Goal: Information Seeking & Learning: Learn about a topic

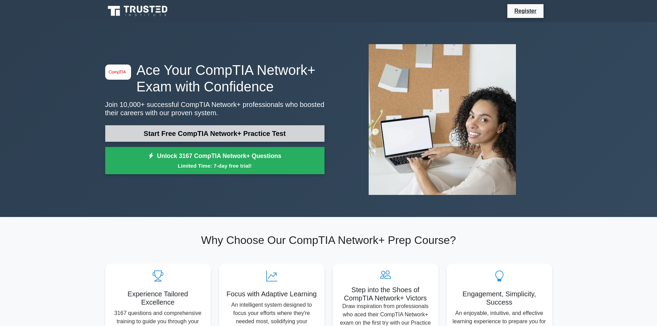
scroll to position [35, 0]
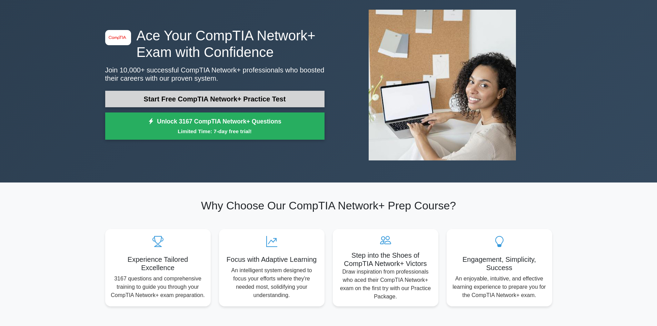
click at [245, 99] on link "Start Free CompTIA Network+ Practice Test" at bounding box center [214, 99] width 219 height 17
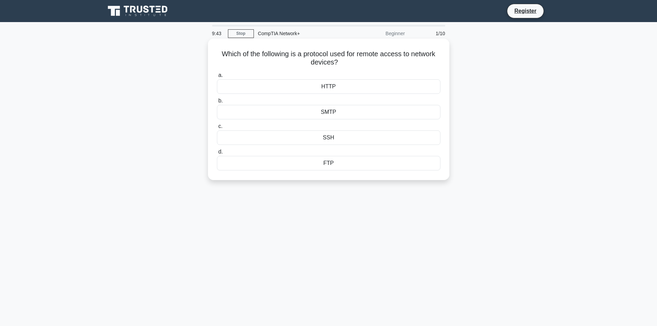
click at [334, 136] on div "SSH" at bounding box center [329, 137] width 224 height 14
click at [217, 129] on input "c. SSH" at bounding box center [217, 126] width 0 height 4
click at [344, 164] on div "Packet filtering" at bounding box center [329, 163] width 224 height 14
click at [217, 154] on input "d. Packet filtering" at bounding box center [217, 152] width 0 height 4
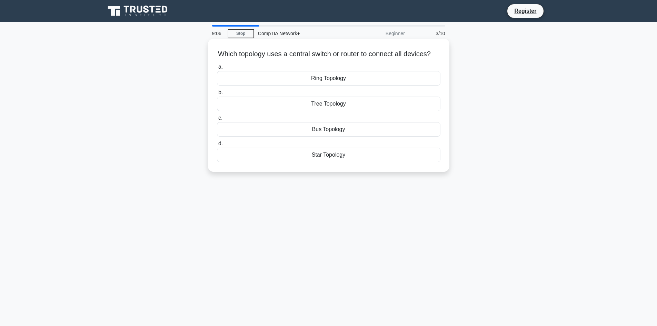
click at [334, 162] on div "Star Topology" at bounding box center [329, 155] width 224 height 14
click at [217, 146] on input "d. Star Topology" at bounding box center [217, 143] width 0 height 4
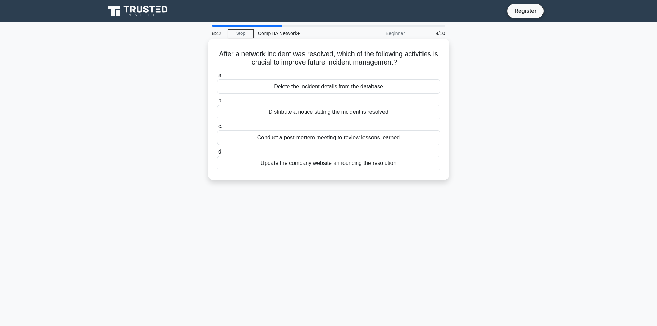
click at [355, 164] on div "Update the company website announcing the resolution" at bounding box center [329, 163] width 224 height 14
click at [217, 154] on input "d. Update the company website announcing the resolution" at bounding box center [217, 152] width 0 height 4
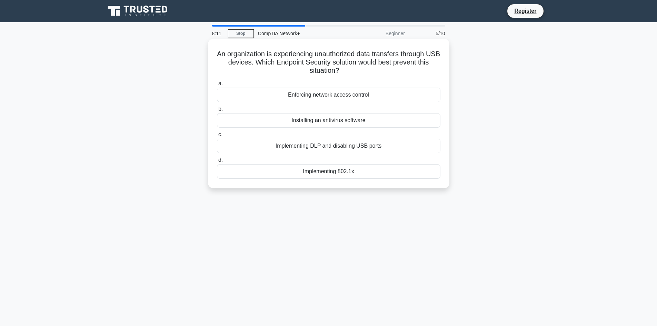
click at [370, 149] on div "Implementing DLP and disabling USB ports" at bounding box center [329, 146] width 224 height 14
click at [217, 137] on input "c. Implementing DLP and disabling USB ports" at bounding box center [217, 134] width 0 height 4
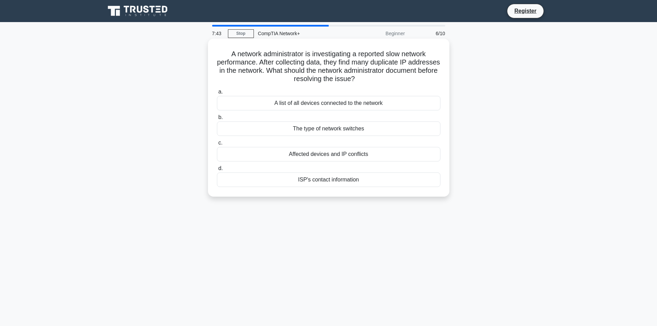
click at [386, 104] on div "A list of all devices connected to the network" at bounding box center [329, 103] width 224 height 14
click at [217, 94] on input "a. A list of all devices connected to the network" at bounding box center [217, 92] width 0 height 4
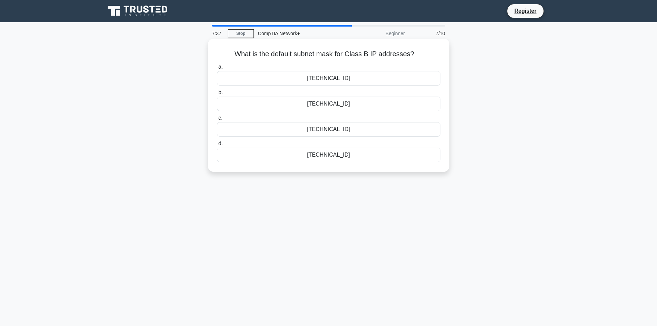
click at [355, 81] on div "255.255.0.0" at bounding box center [329, 78] width 224 height 14
click at [217, 69] on input "a. 255.255.0.0" at bounding box center [217, 67] width 0 height 4
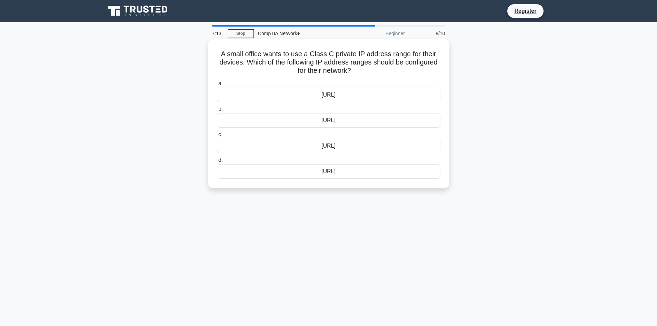
click at [364, 122] on div "192.168.0.0/16" at bounding box center [329, 120] width 224 height 14
click at [217, 111] on input "b. 192.168.0.0/16" at bounding box center [217, 109] width 0 height 4
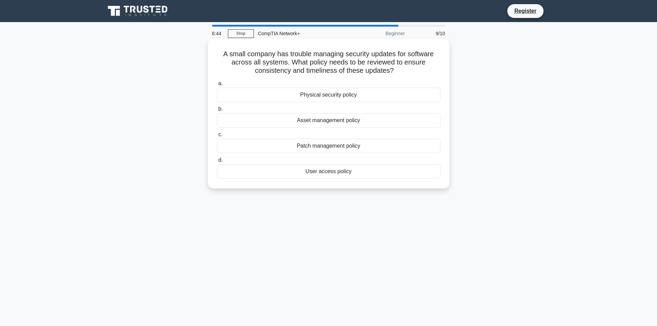
click at [382, 146] on div "Patch management policy" at bounding box center [329, 146] width 224 height 14
click at [217, 137] on input "c. Patch management policy" at bounding box center [217, 134] width 0 height 4
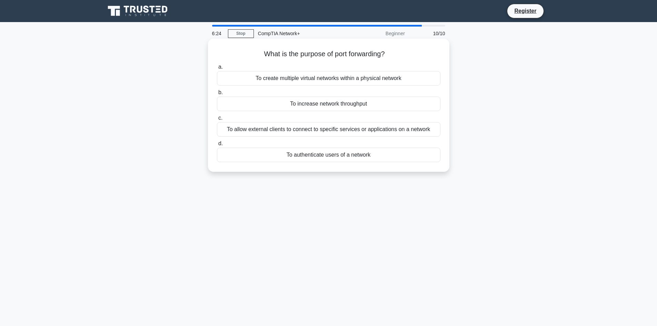
click at [374, 132] on div "To allow external clients to connect to specific services or applications on a …" at bounding box center [329, 129] width 224 height 14
click at [217, 120] on input "c. To allow external clients to connect to specific services or applications on…" at bounding box center [217, 118] width 0 height 4
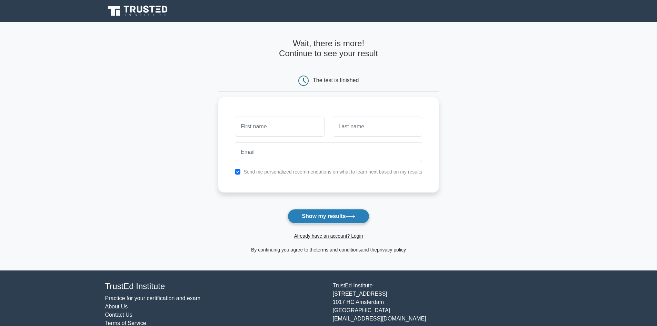
click at [345, 214] on button "Show my results" at bounding box center [328, 216] width 81 height 14
click at [312, 123] on input "text" at bounding box center [279, 125] width 89 height 20
type input "Alireza"
click at [362, 132] on input "text" at bounding box center [377, 125] width 89 height 20
type input "Erfani"
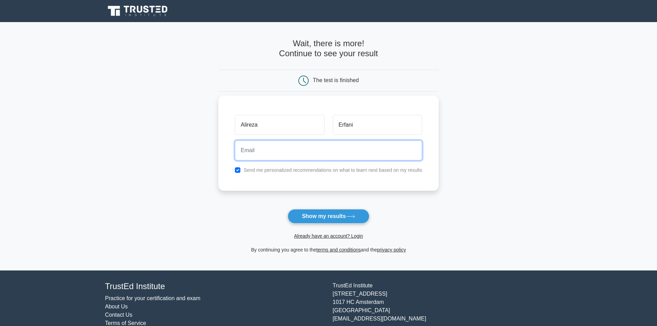
click at [342, 156] on input "email" at bounding box center [328, 150] width 187 height 20
type input "alierphani@gmail.com"
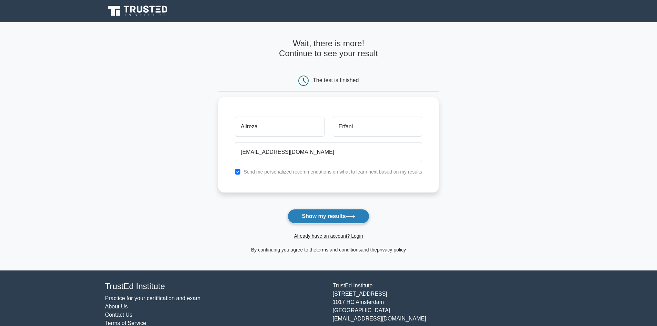
click at [335, 217] on button "Show my results" at bounding box center [328, 216] width 81 height 14
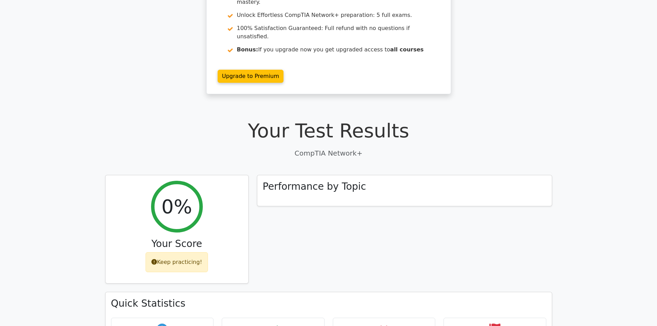
scroll to position [104, 0]
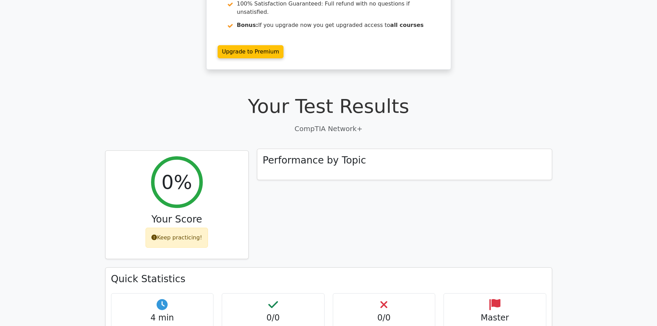
click at [317, 155] on h3 "Performance by Topic" at bounding box center [315, 161] width 104 height 12
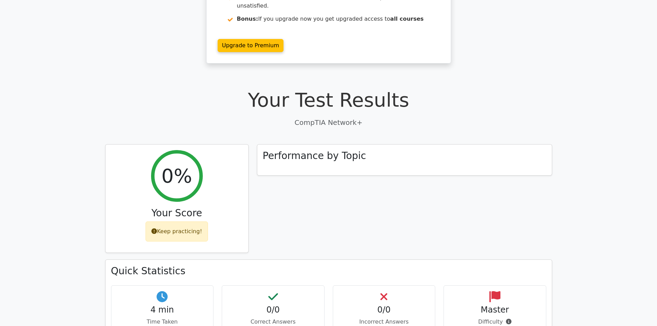
scroll to position [88, 0]
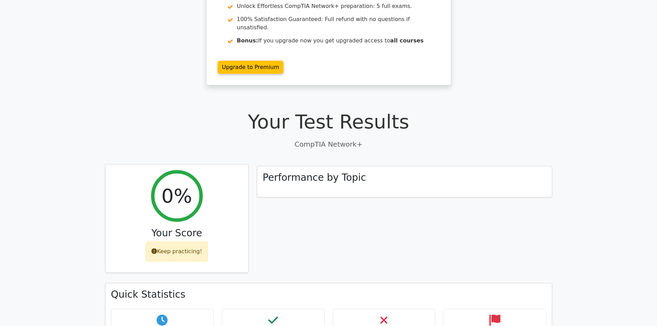
drag, startPoint x: 183, startPoint y: 232, endPoint x: 180, endPoint y: 213, distance: 18.9
click at [183, 242] on div "Keep practicing!" at bounding box center [177, 252] width 62 height 20
click at [173, 184] on h2 "0%" at bounding box center [176, 195] width 31 height 23
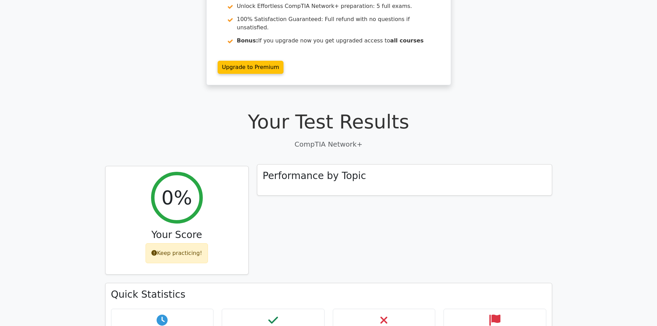
drag, startPoint x: 319, startPoint y: 166, endPoint x: 328, endPoint y: 135, distance: 32.7
click at [320, 166] on div "Performance by Topic" at bounding box center [404, 181] width 295 height 31
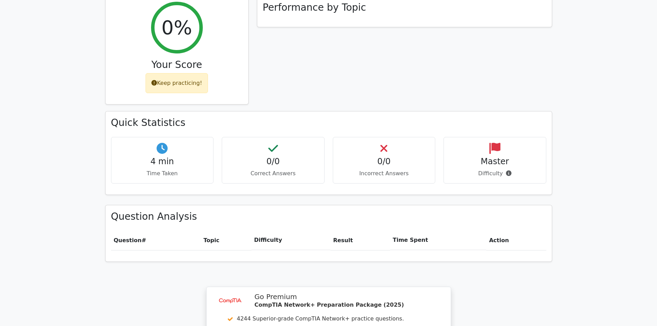
scroll to position [380, 0]
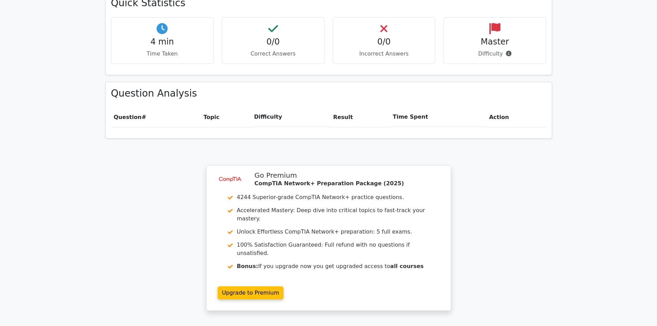
click at [346, 107] on th "Result" at bounding box center [361, 117] width 60 height 20
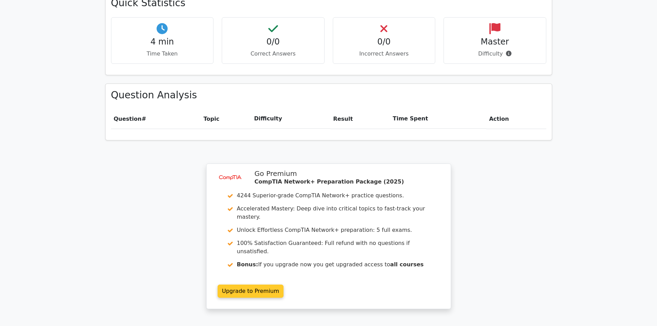
scroll to position [468, 0]
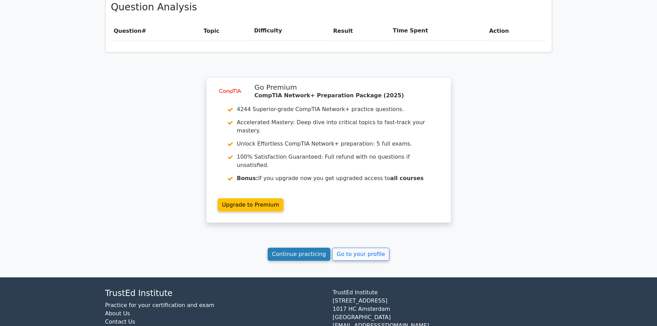
click at [307, 248] on link "Continue practicing" at bounding box center [299, 254] width 63 height 13
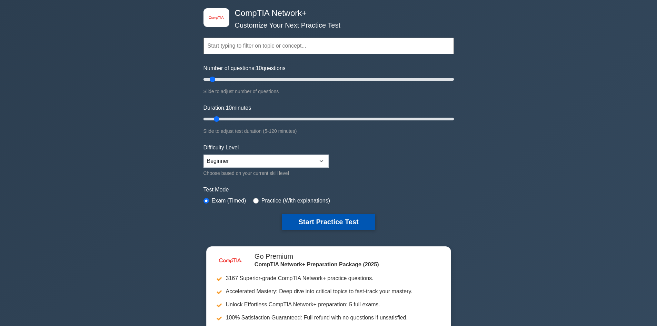
scroll to position [104, 0]
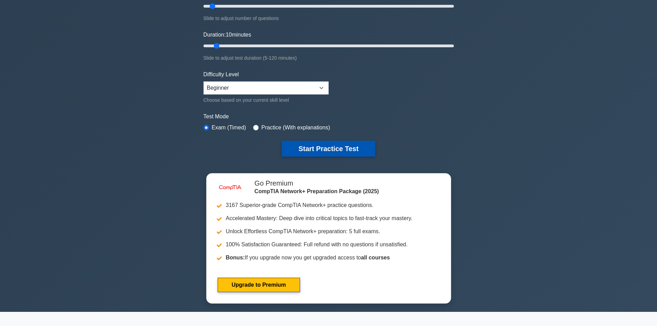
click at [349, 150] on button "Start Practice Test" at bounding box center [328, 149] width 93 height 16
